Goal: Find specific page/section: Find specific page/section

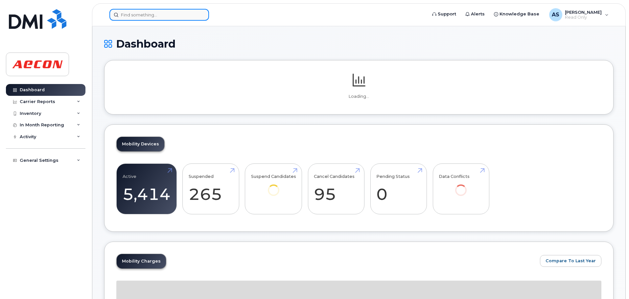
click at [155, 13] on input at bounding box center [159, 15] width 100 height 12
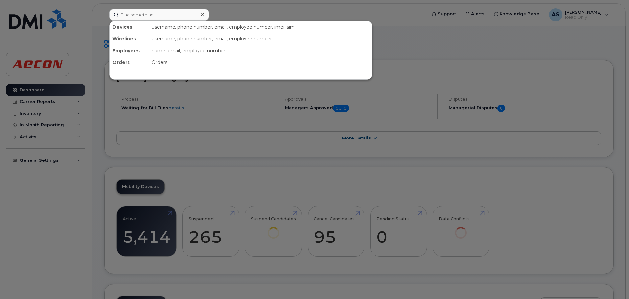
click at [95, 190] on div at bounding box center [314, 149] width 629 height 299
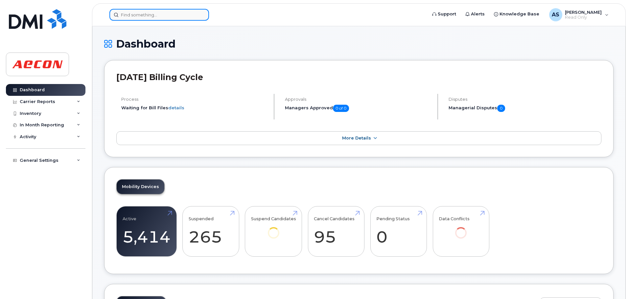
click at [155, 20] on input at bounding box center [159, 15] width 100 height 12
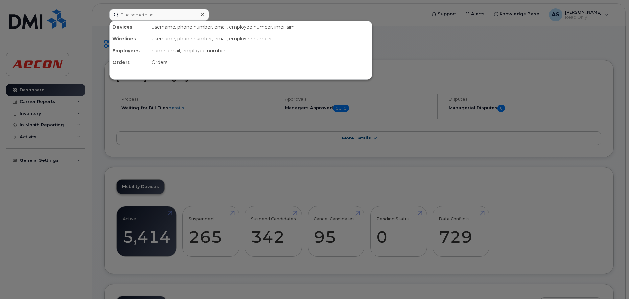
click at [483, 55] on div at bounding box center [314, 149] width 629 height 299
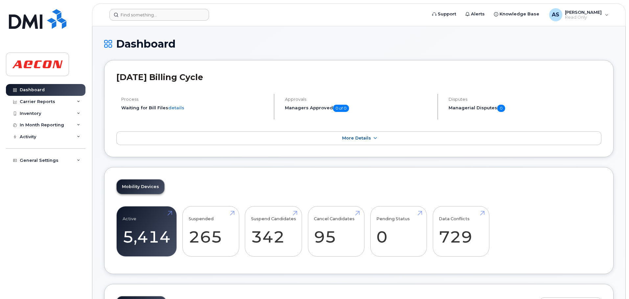
click at [461, 42] on h1 "Dashboard" at bounding box center [358, 43] width 509 height 11
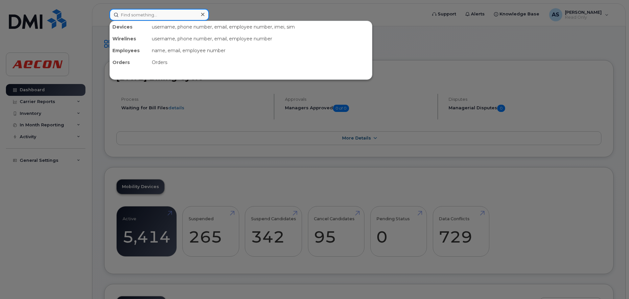
click at [187, 16] on input at bounding box center [159, 15] width 100 height 12
click at [331, 11] on div at bounding box center [314, 149] width 629 height 299
click at [197, 11] on input at bounding box center [159, 15] width 100 height 12
click at [301, 5] on div at bounding box center [314, 149] width 629 height 299
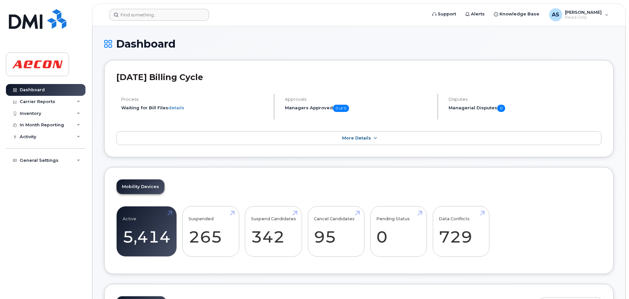
drag, startPoint x: 325, startPoint y: 35, endPoint x: 315, endPoint y: 50, distance: 17.8
click at [171, 18] on input at bounding box center [159, 15] width 100 height 12
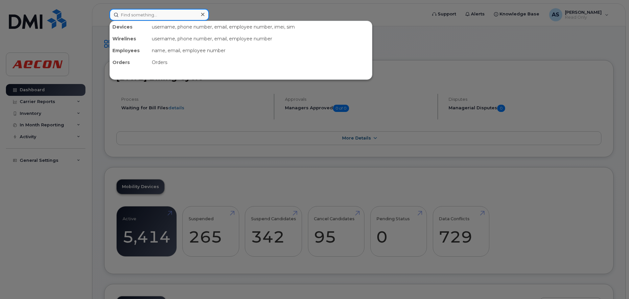
click at [175, 17] on input at bounding box center [159, 15] width 100 height 12
click at [133, 14] on input at bounding box center [159, 15] width 100 height 12
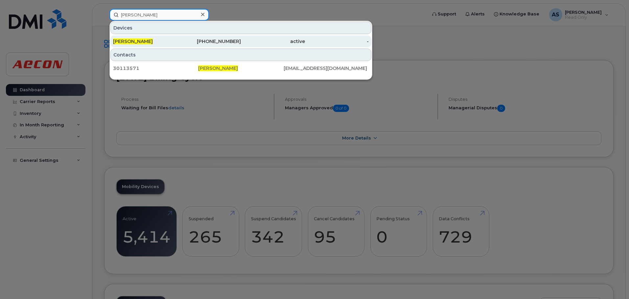
type input "[PERSON_NAME]"
click at [209, 39] on div "[PHONE_NUMBER]" at bounding box center [209, 41] width 64 height 7
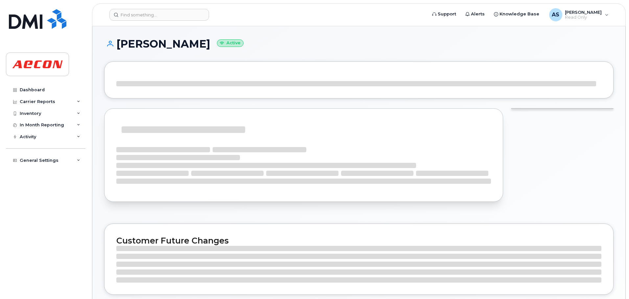
click at [247, 43] on h1 "Aldo Porra Active" at bounding box center [358, 43] width 509 height 11
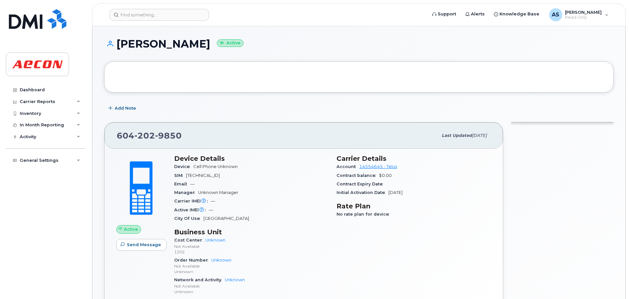
click at [150, 8] on header "Support Alerts Knowledge Base AS Adam Singleton Read Only English Français Adju…" at bounding box center [359, 14] width 534 height 23
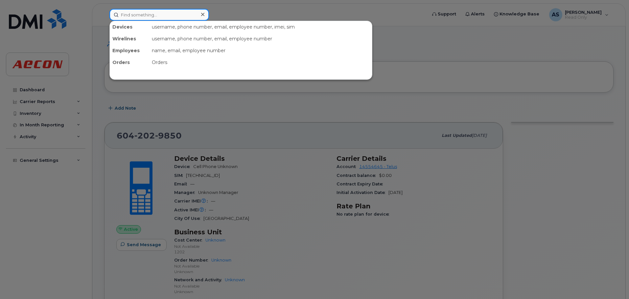
click at [149, 14] on input at bounding box center [159, 15] width 100 height 12
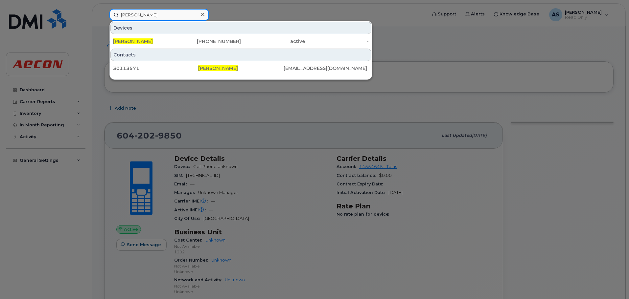
type input "[PERSON_NAME]"
drag, startPoint x: 427, startPoint y: 69, endPoint x: 439, endPoint y: 63, distance: 13.1
click at [434, 66] on div at bounding box center [314, 149] width 629 height 299
click at [151, 16] on input "[PERSON_NAME]" at bounding box center [159, 15] width 100 height 12
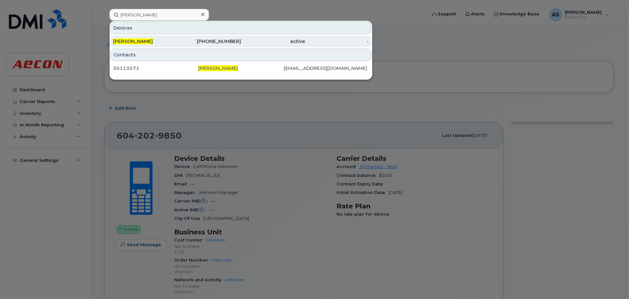
click at [238, 40] on div "[PHONE_NUMBER]" at bounding box center [209, 41] width 64 height 7
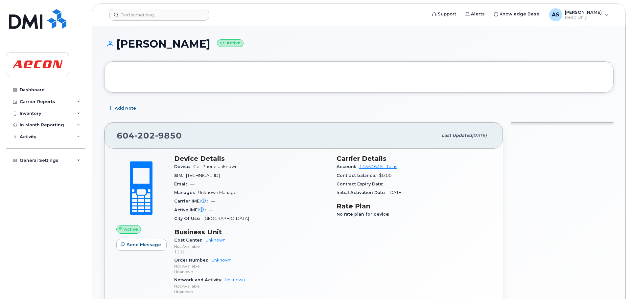
click at [338, 225] on div "Carrier Details Account 14554645 - Telus Contract balance $0.00 Contract Expiry…" at bounding box center [413, 228] width 162 height 154
click at [362, 230] on div "Carrier Details Account 14554645 - Telus Contract balance $0.00 Contract Expiry…" at bounding box center [413, 228] width 162 height 154
drag, startPoint x: 332, startPoint y: 58, endPoint x: 329, endPoint y: 58, distance: 3.6
click at [330, 58] on div "Aldo Porra Active" at bounding box center [358, 49] width 509 height 23
click at [330, 67] on div at bounding box center [358, 76] width 509 height 31
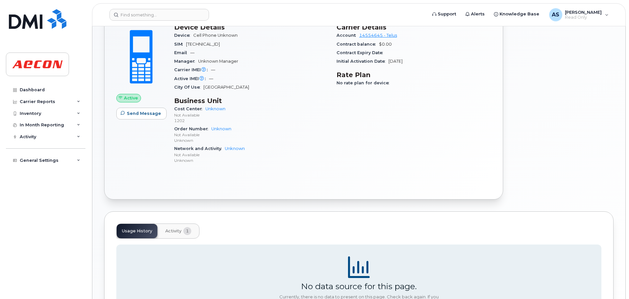
click at [482, 169] on div "Carrier Details Account 14554645 - Telus Contract balance $0.00 Contract Expiry…" at bounding box center [413, 96] width 162 height 154
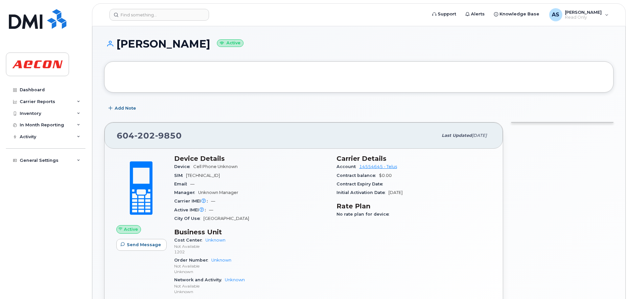
click at [420, 109] on div "Add Note" at bounding box center [358, 109] width 509 height 12
click at [409, 54] on div "Aldo Porra Active" at bounding box center [358, 49] width 509 height 23
